Goal: Information Seeking & Learning: Compare options

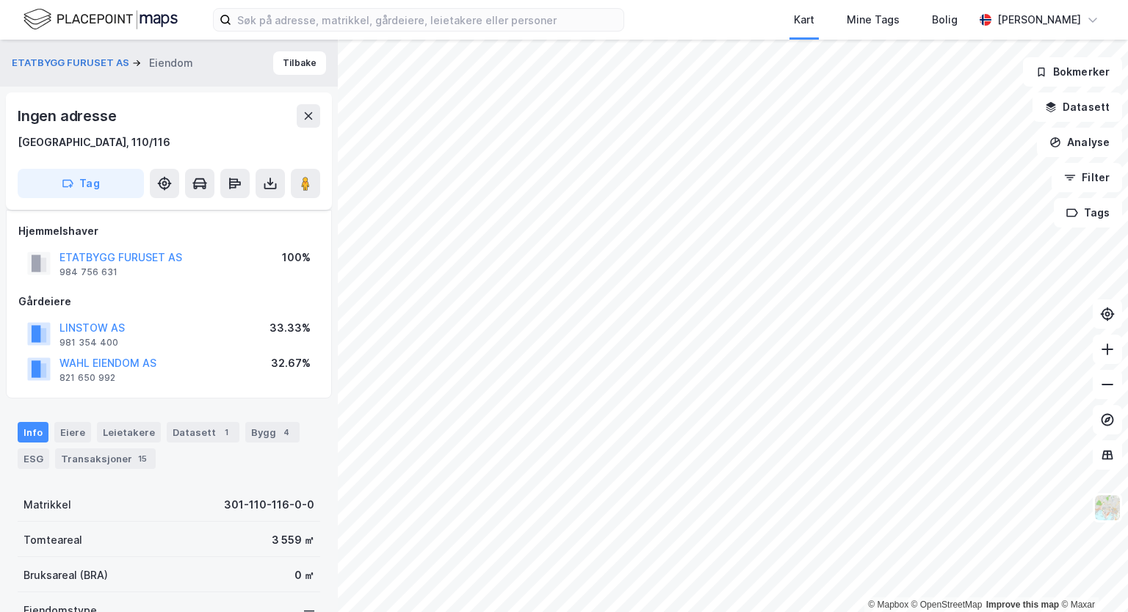
scroll to position [63, 0]
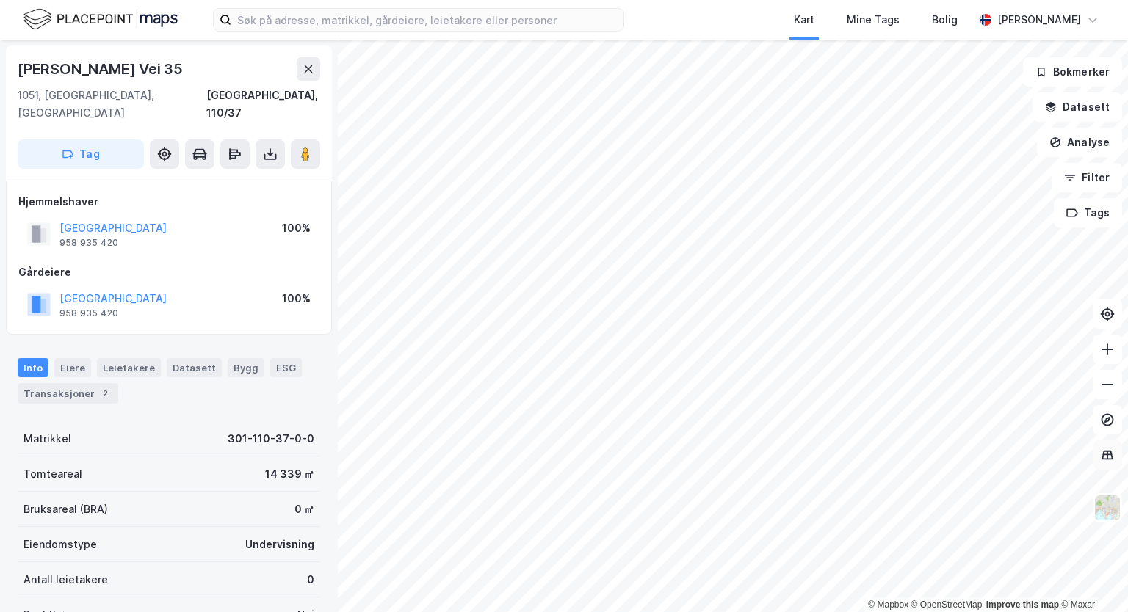
scroll to position [1, 0]
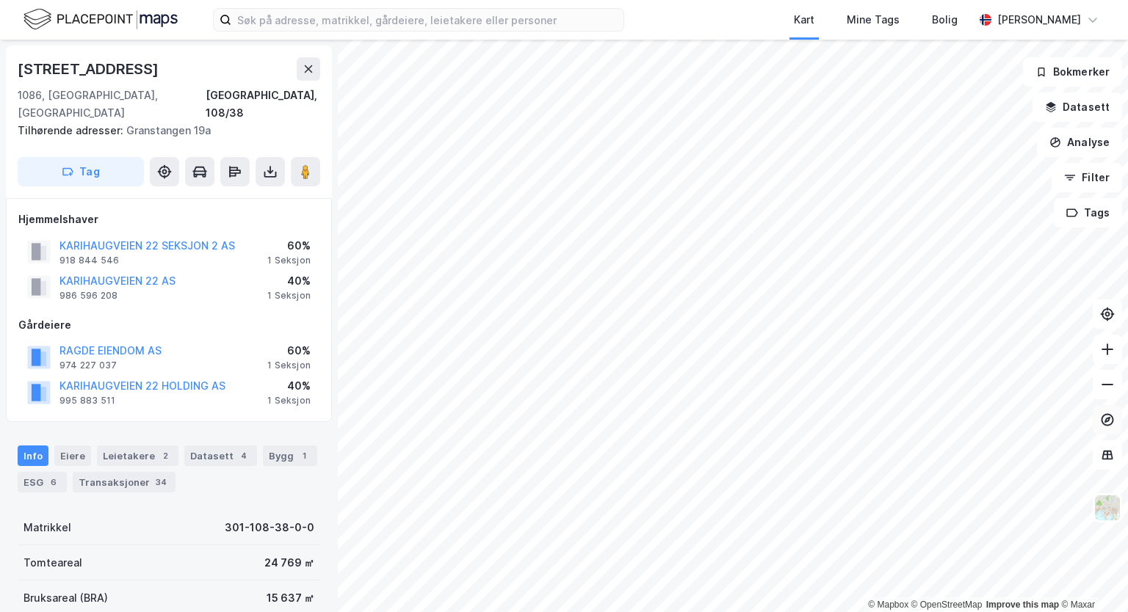
scroll to position [1, 0]
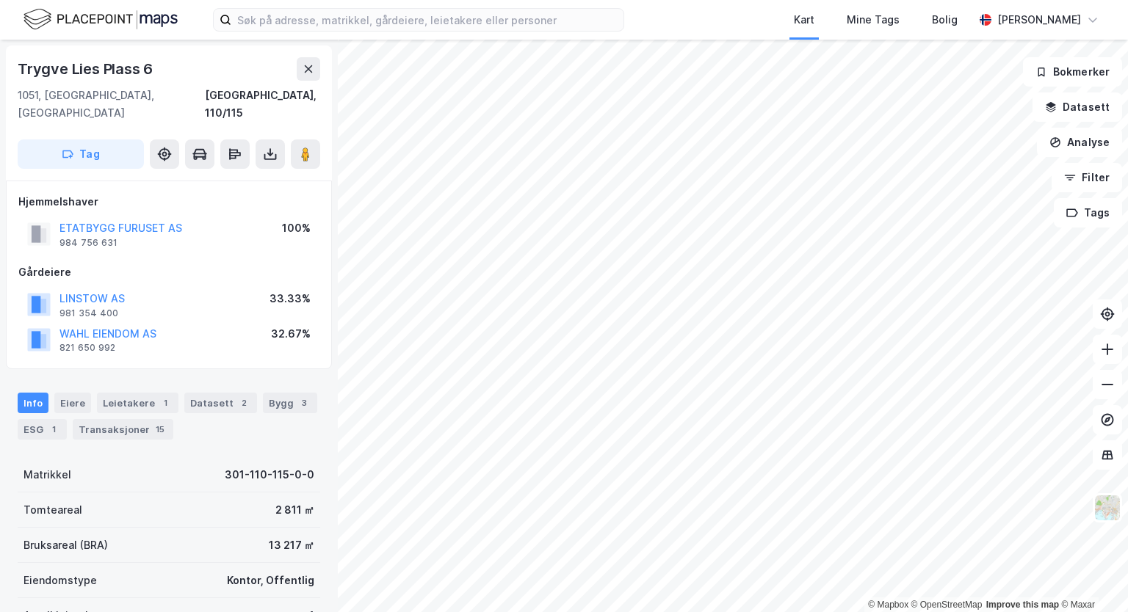
scroll to position [1, 0]
